Goal: Transaction & Acquisition: Purchase product/service

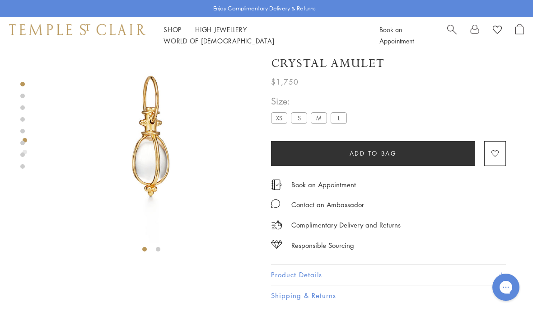
scroll to position [0, 2]
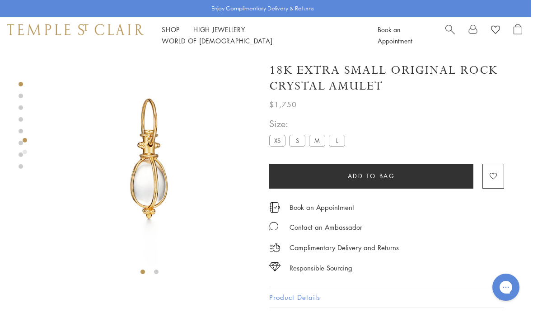
click at [516, 34] on span "Open Shopping Bag" at bounding box center [518, 29] width 9 height 10
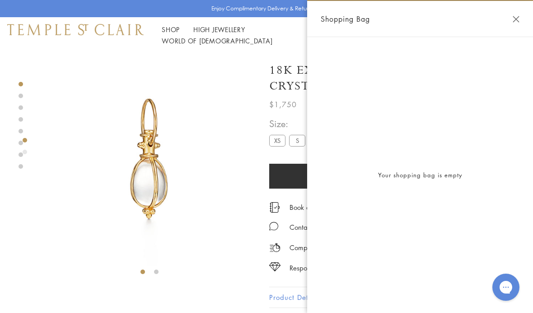
click at [518, 20] on button "Close Shopping Bag" at bounding box center [516, 19] width 7 height 7
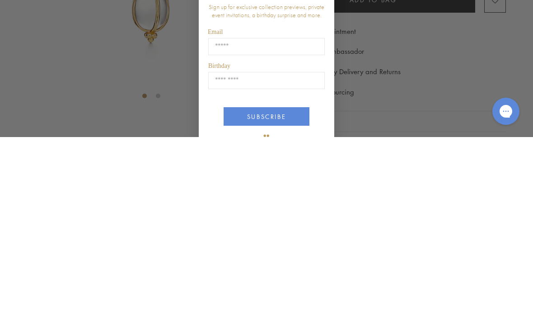
scroll to position [176, 0]
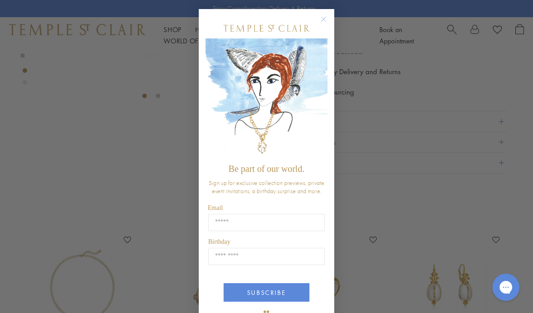
click at [326, 19] on circle "Close dialog" at bounding box center [323, 19] width 11 height 11
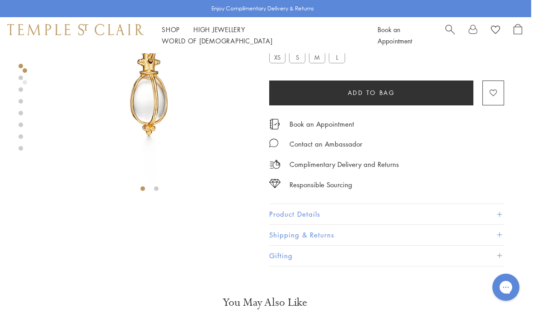
scroll to position [0, 2]
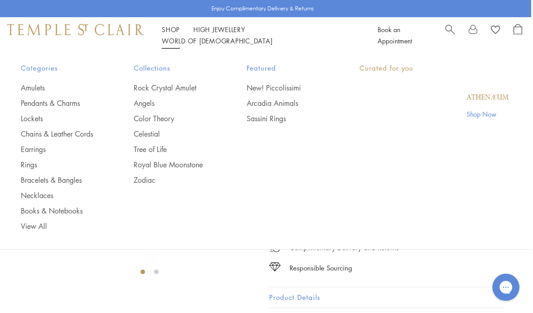
click at [166, 34] on link "Shop Shop" at bounding box center [171, 29] width 18 height 9
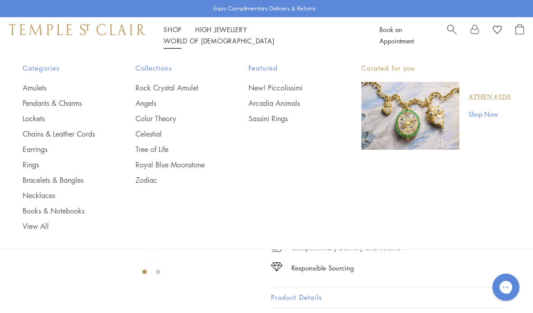
click at [71, 100] on link "Pendants & Charms" at bounding box center [61, 103] width 77 height 10
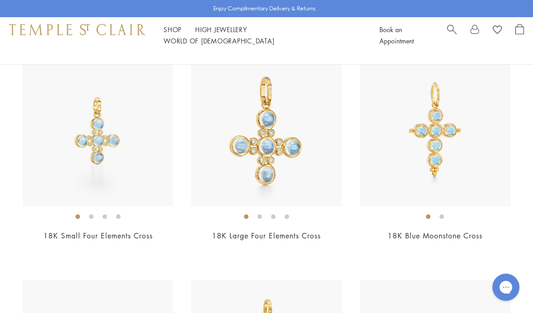
scroll to position [2860, 0]
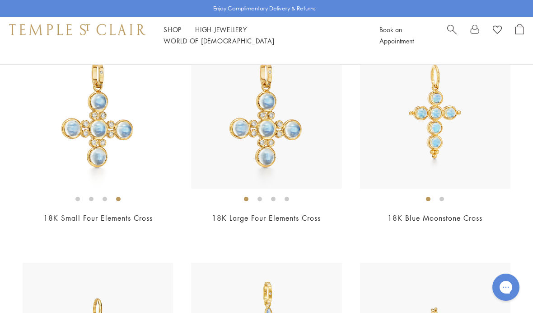
click at [128, 214] on link "18K Small Four Elements Cross" at bounding box center [97, 218] width 109 height 10
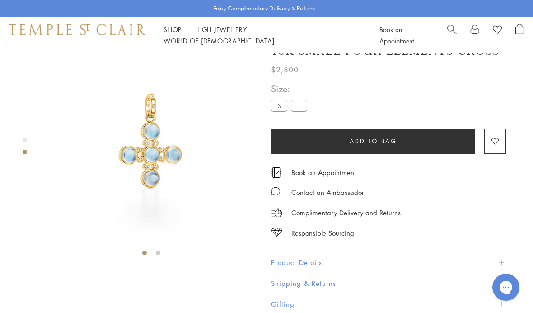
scroll to position [53, 0]
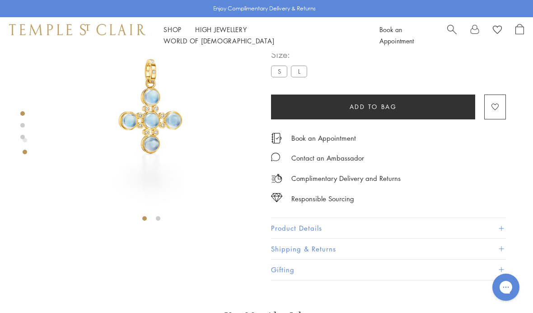
click at [370, 107] on span "Add to bag" at bounding box center [373, 107] width 47 height 10
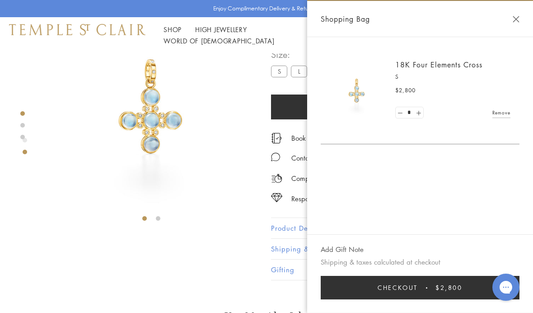
click at [416, 289] on span "Checkout" at bounding box center [398, 287] width 40 height 10
